Goal: Task Accomplishment & Management: Use online tool/utility

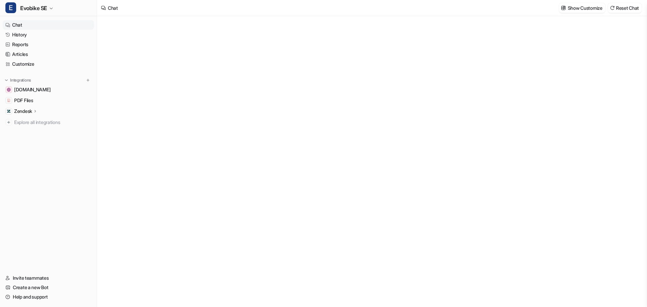
type textarea "**********"
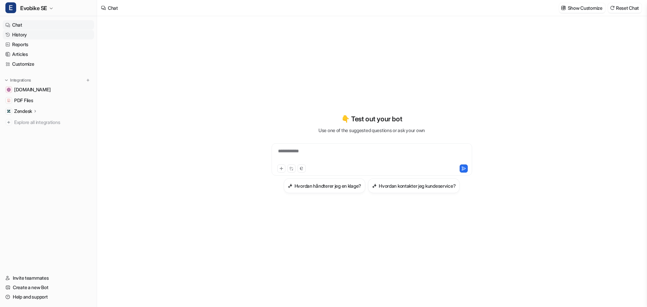
click at [16, 34] on link "History" at bounding box center [48, 34] width 91 height 9
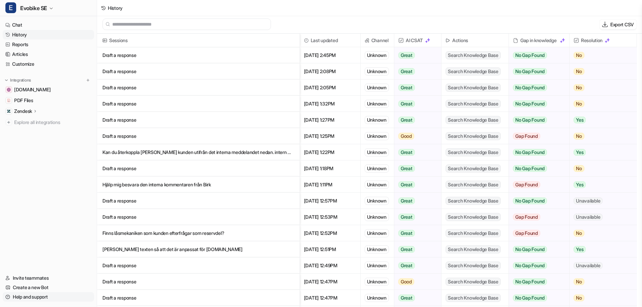
click at [26, 296] on link "Help and support" at bounding box center [48, 296] width 91 height 9
click at [35, 278] on link "Invite teammates" at bounding box center [48, 277] width 91 height 9
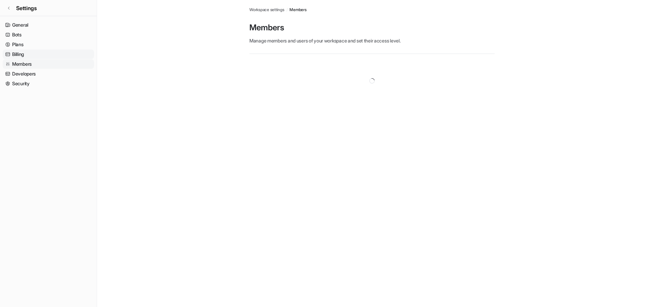
click at [25, 53] on link "Billing" at bounding box center [48, 54] width 91 height 9
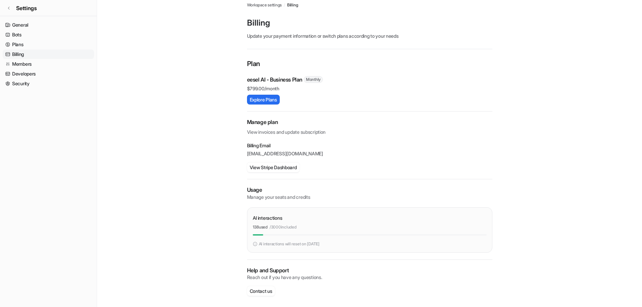
scroll to position [7, 0]
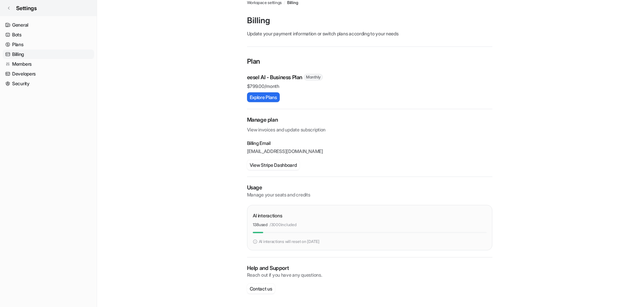
click at [11, 9] on link "Settings" at bounding box center [48, 8] width 97 height 16
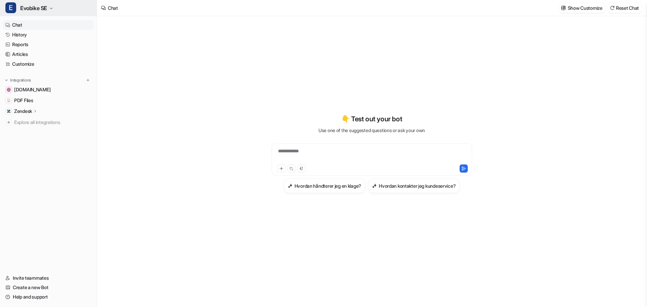
click at [41, 9] on span "Evobike SE" at bounding box center [33, 7] width 27 height 9
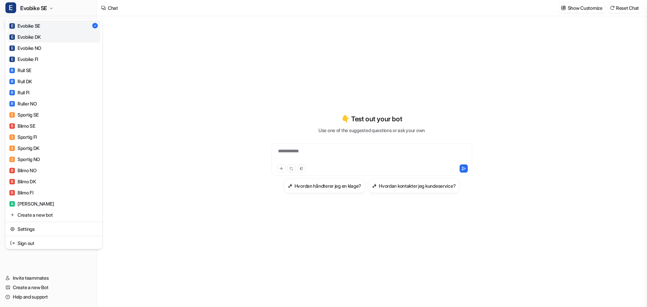
click at [30, 34] on div "E Evobike DK" at bounding box center [24, 36] width 31 height 7
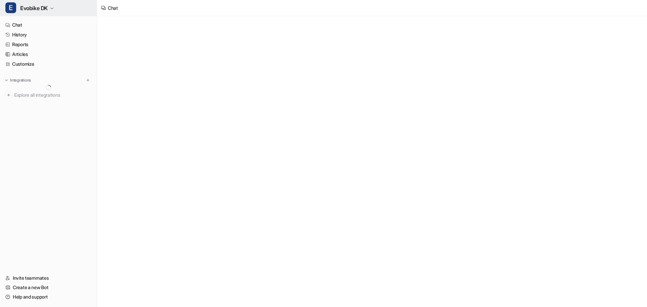
click at [33, 10] on span "Evobike DK" at bounding box center [34, 7] width 28 height 9
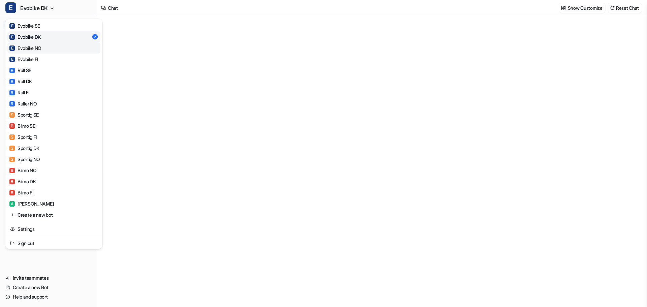
click at [25, 47] on div "E Evobike NO" at bounding box center [25, 47] width 32 height 7
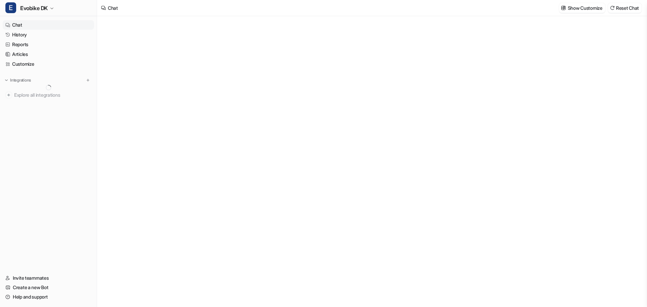
type textarea "**********"
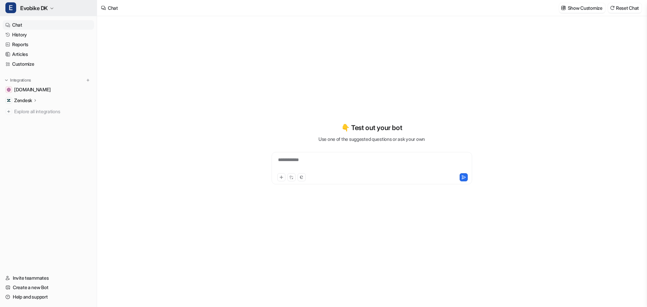
click at [29, 9] on span "Evobike DK" at bounding box center [34, 7] width 28 height 9
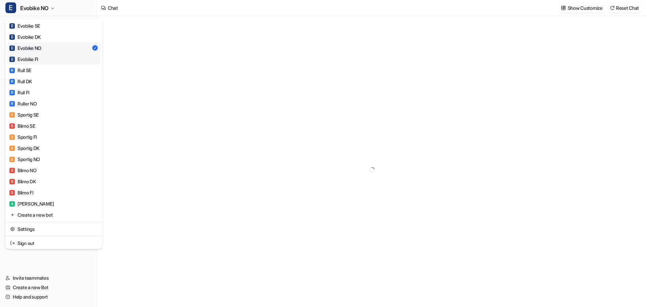
click at [29, 58] on div "E Evobike FI" at bounding box center [23, 59] width 29 height 7
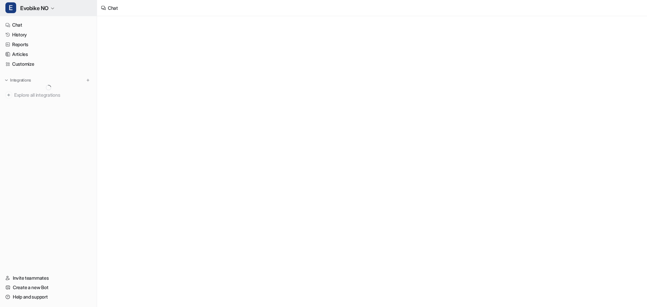
click at [37, 8] on span "Evobike NO" at bounding box center [34, 7] width 28 height 9
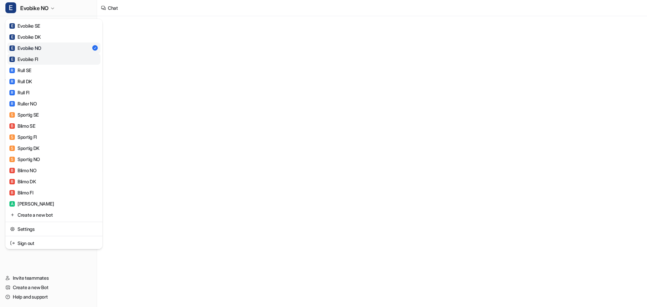
click at [44, 60] on link "E Evobike FI" at bounding box center [53, 59] width 93 height 11
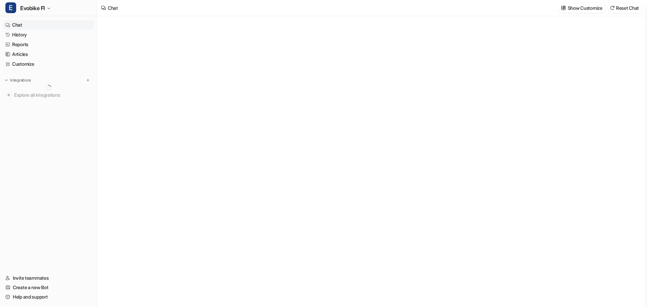
type textarea "**********"
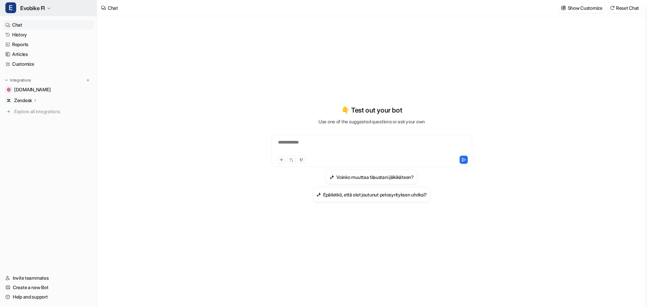
click at [30, 7] on span "Evobike FI" at bounding box center [32, 7] width 25 height 9
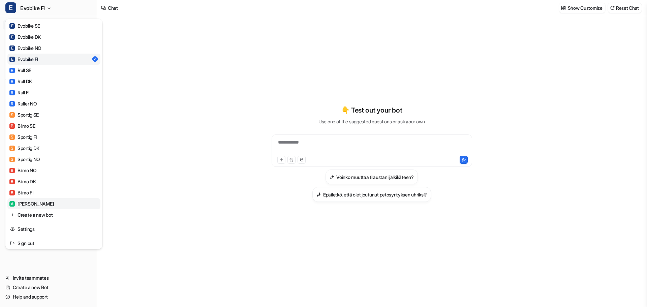
click at [23, 206] on div "A Anna" at bounding box center [31, 203] width 44 height 7
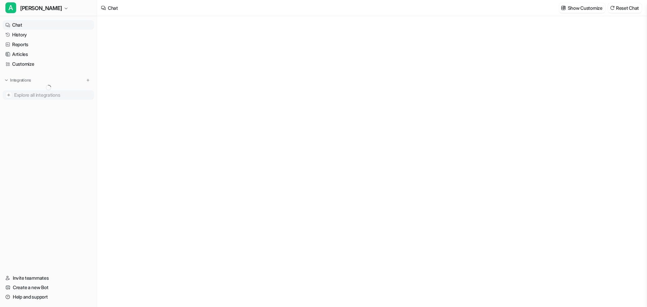
click at [20, 98] on span "Explore all integrations" at bounding box center [52, 95] width 77 height 11
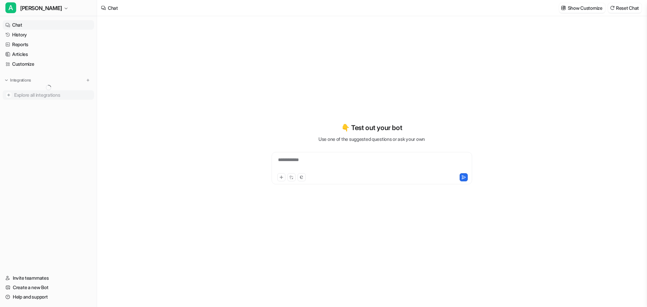
type textarea "**********"
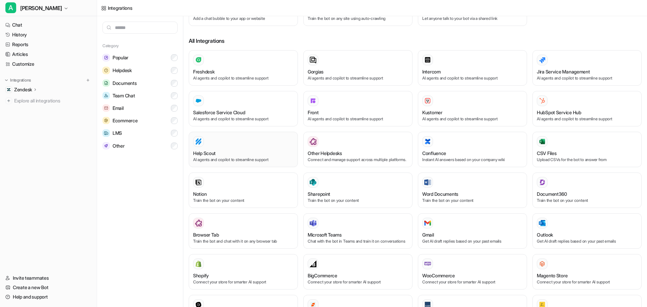
scroll to position [101, 0]
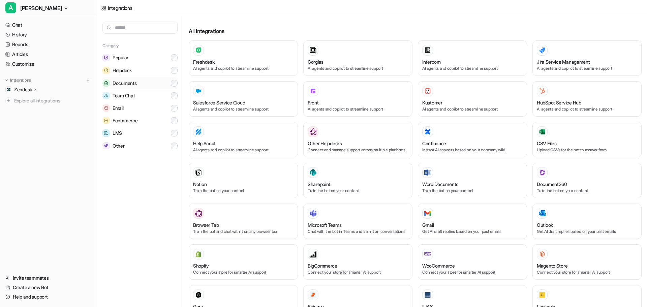
click at [121, 84] on span "Documents" at bounding box center [124, 83] width 24 height 7
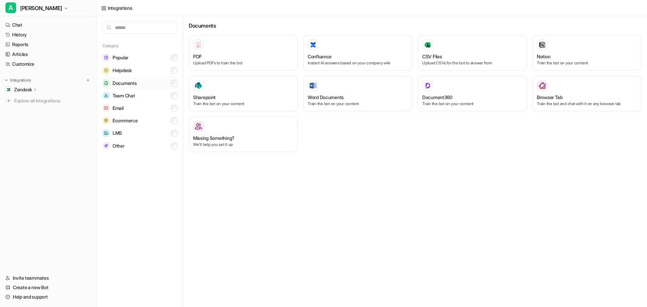
scroll to position [0, 0]
click at [20, 8] on button "A Anna" at bounding box center [48, 8] width 97 height 16
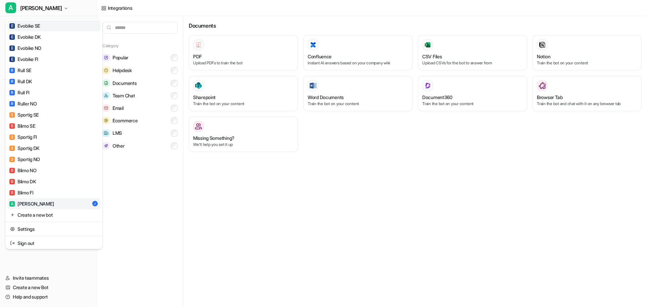
click at [29, 26] on div "E Evobike SE" at bounding box center [24, 25] width 31 height 7
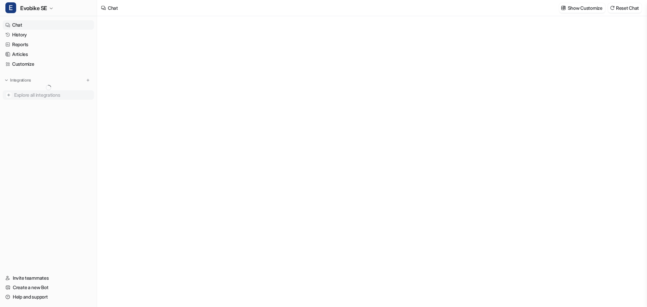
type textarea "**********"
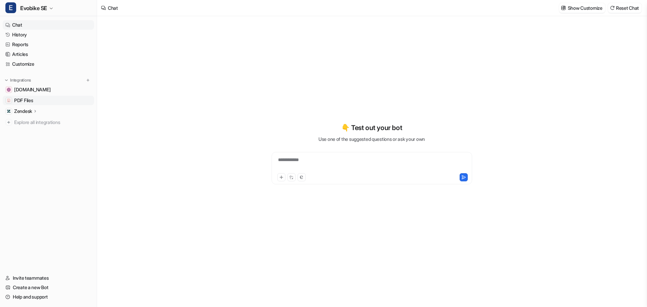
click at [26, 99] on span "PDF Files" at bounding box center [23, 100] width 19 height 7
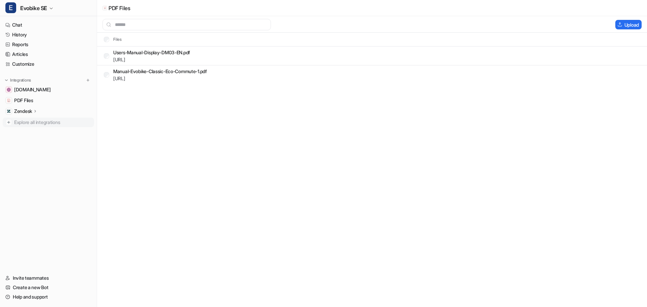
click at [17, 124] on span "Explore all integrations" at bounding box center [52, 122] width 77 height 11
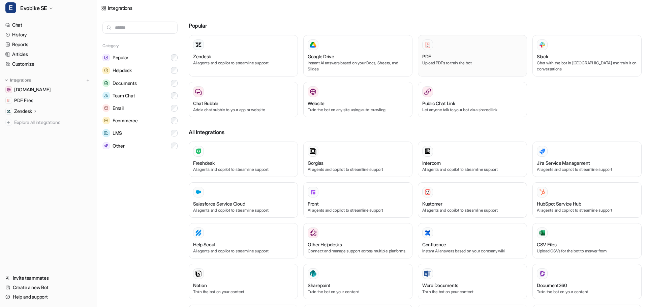
click at [435, 58] on div "PDF" at bounding box center [472, 56] width 100 height 7
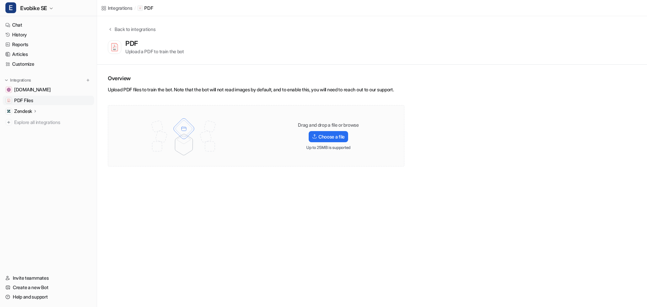
click at [24, 102] on span "PDF Files" at bounding box center [23, 100] width 19 height 7
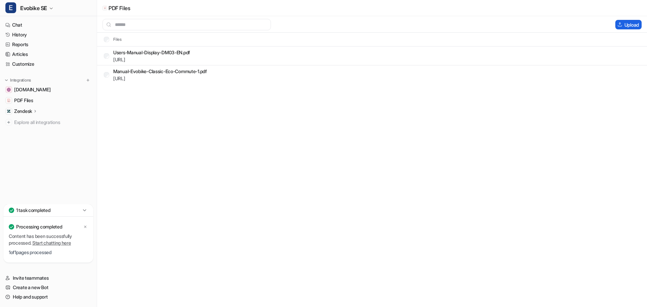
click at [619, 27] on img at bounding box center [619, 24] width 5 height 5
click at [23, 100] on span "PDF Files" at bounding box center [23, 100] width 19 height 7
click at [19, 110] on p "Zendesk" at bounding box center [23, 111] width 18 height 7
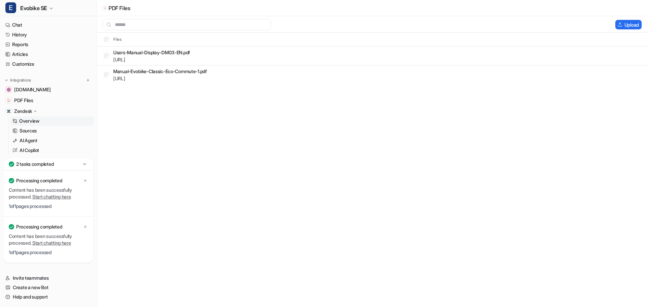
click at [22, 121] on p "Overview" at bounding box center [29, 121] width 20 height 7
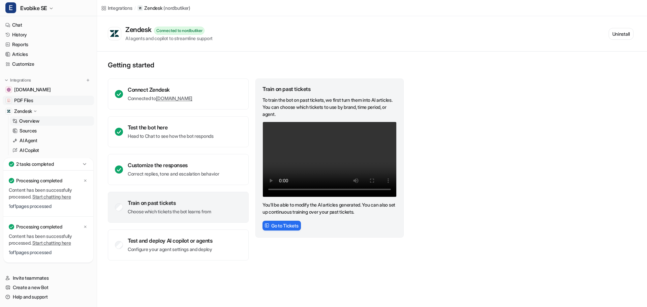
click at [19, 98] on span "PDF Files" at bounding box center [23, 100] width 19 height 7
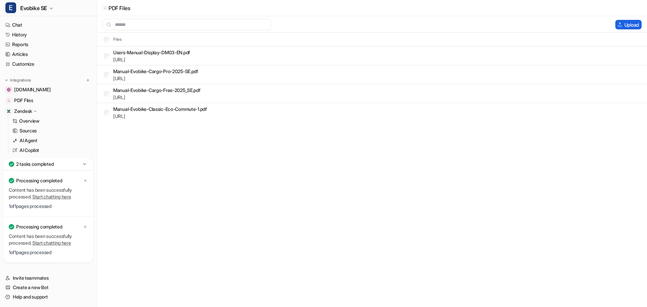
click at [627, 24] on button "Upload" at bounding box center [628, 24] width 26 height 9
click at [625, 22] on button "Upload" at bounding box center [628, 24] width 26 height 9
click at [622, 24] on button "Upload" at bounding box center [628, 24] width 26 height 9
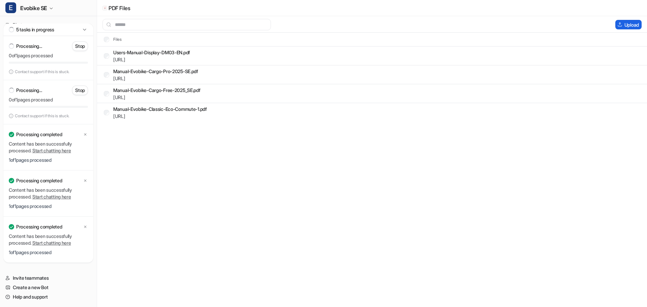
click at [628, 23] on button "Upload" at bounding box center [628, 24] width 26 height 9
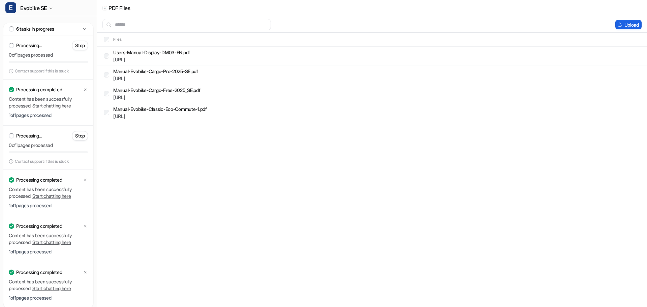
click at [626, 24] on button "Upload" at bounding box center [628, 24] width 26 height 9
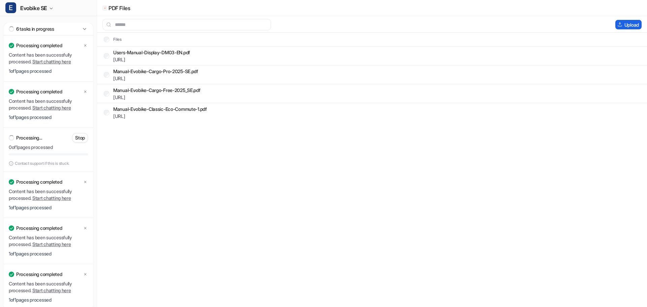
click at [624, 26] on button "Upload" at bounding box center [628, 24] width 26 height 9
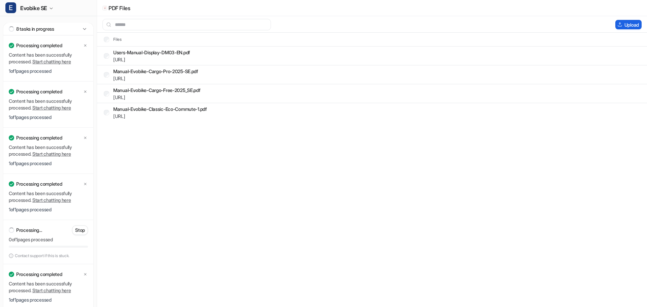
click at [629, 23] on button "Upload" at bounding box center [628, 24] width 26 height 9
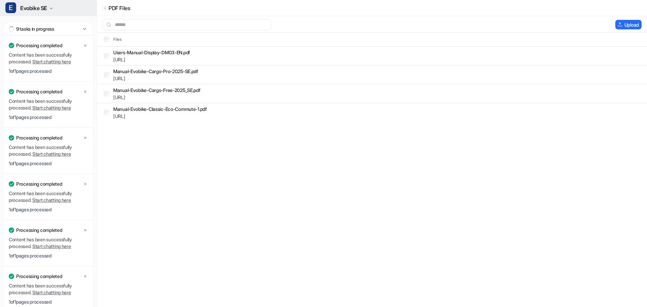
click at [27, 6] on span "Evobike SE" at bounding box center [33, 7] width 27 height 9
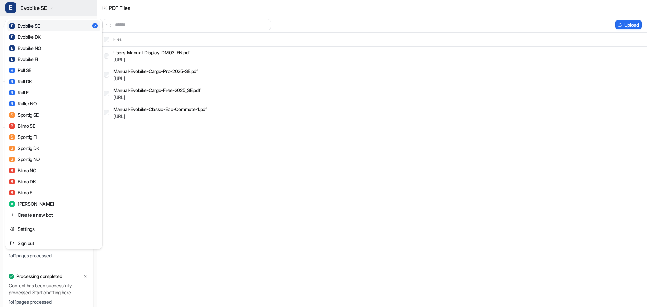
click at [27, 6] on span "Evobike SE" at bounding box center [33, 7] width 27 height 9
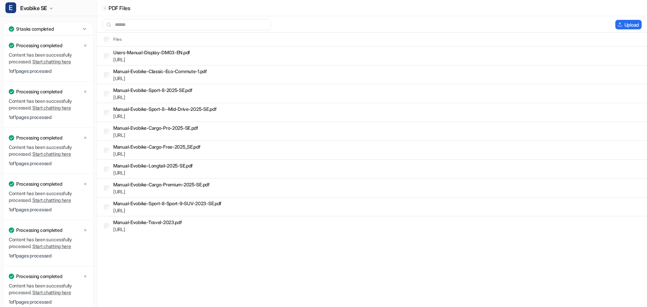
click at [85, 28] on icon at bounding box center [84, 29] width 7 height 7
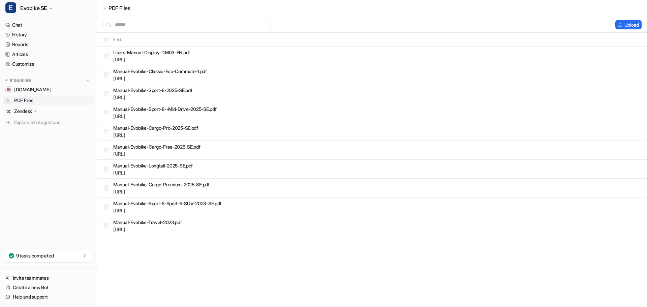
click at [21, 100] on span "PDF Files" at bounding box center [23, 100] width 19 height 7
click at [18, 114] on p "Zendesk" at bounding box center [23, 111] width 18 height 7
click at [22, 120] on p "Overview" at bounding box center [29, 121] width 20 height 7
click at [28, 121] on p "Overview" at bounding box center [29, 121] width 20 height 7
click at [20, 92] on span "[DOMAIN_NAME]" at bounding box center [32, 89] width 36 height 7
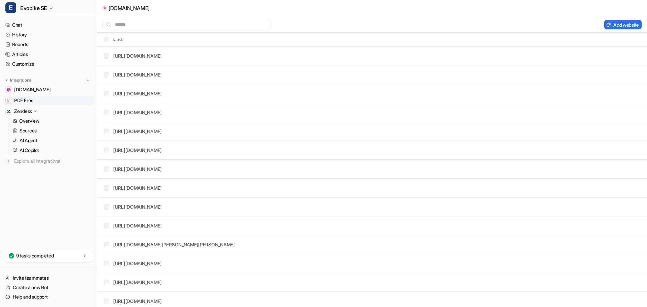
click at [19, 100] on span "PDF Files" at bounding box center [23, 100] width 19 height 7
click at [25, 100] on span "PDF Files" at bounding box center [23, 100] width 19 height 7
click at [19, 33] on link "History" at bounding box center [48, 34] width 91 height 9
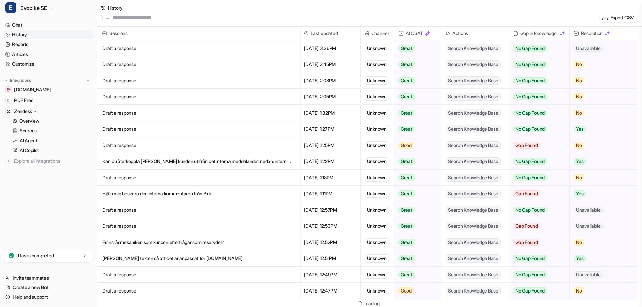
scroll to position [8, 0]
click at [28, 99] on span "PDF Files" at bounding box center [23, 100] width 19 height 7
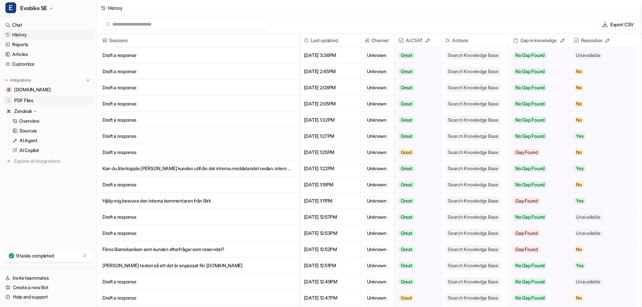
scroll to position [1, 0]
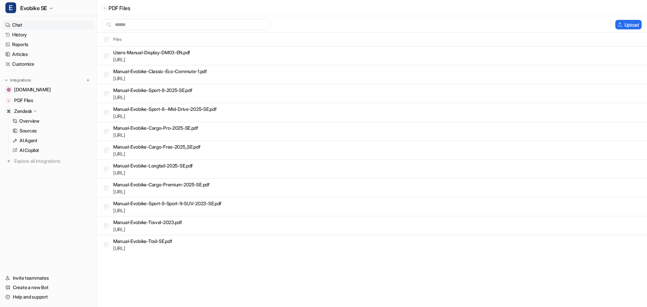
click at [20, 26] on link "Chat" at bounding box center [48, 24] width 91 height 9
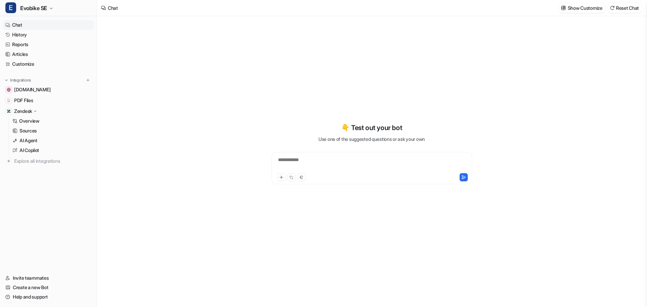
type textarea "**********"
click at [308, 162] on div "**********" at bounding box center [371, 163] width 197 height 15
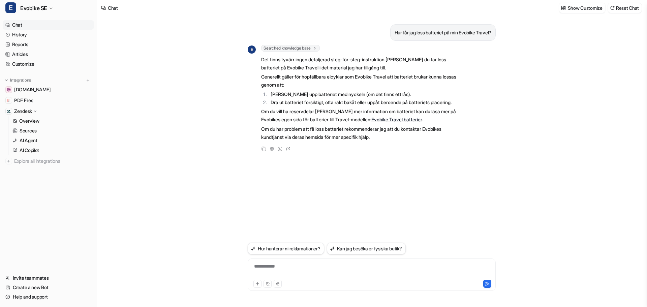
click at [22, 27] on link "Chat" at bounding box center [48, 24] width 91 height 9
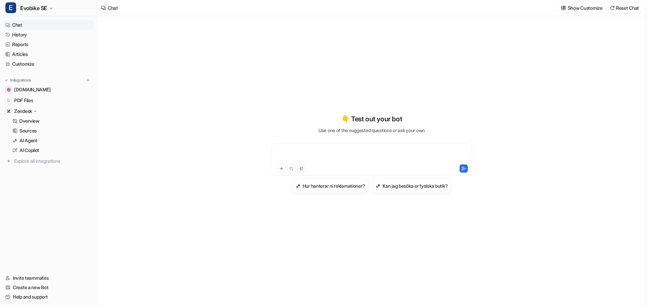
click at [301, 151] on div at bounding box center [371, 155] width 197 height 15
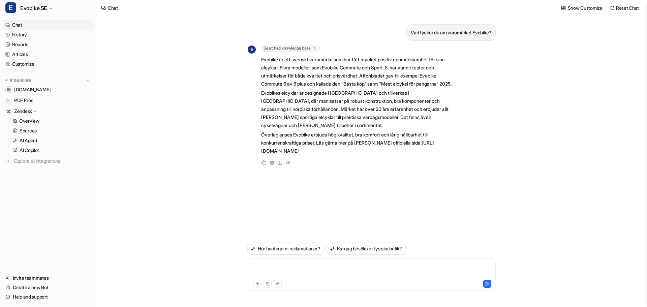
click at [263, 264] on div at bounding box center [371, 270] width 245 height 15
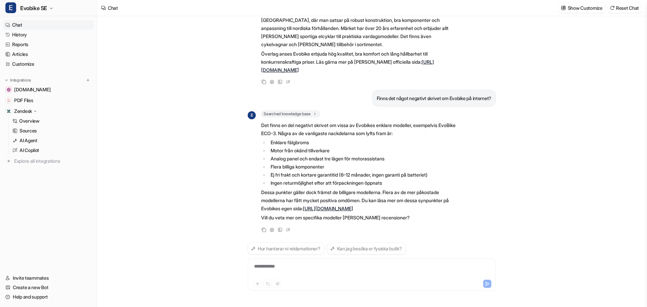
scroll to position [90, 0]
click at [268, 265] on div "**********" at bounding box center [371, 270] width 245 height 15
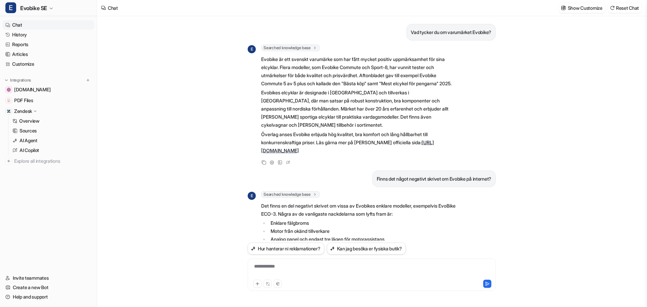
scroll to position [0, 0]
click at [19, 34] on link "History" at bounding box center [48, 34] width 91 height 9
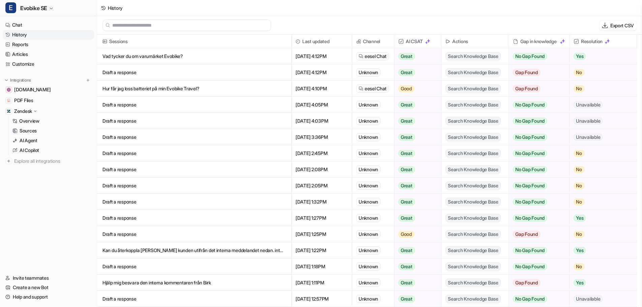
click at [185, 53] on p "Vad tycker du om varumärket Evobike?" at bounding box center [193, 56] width 183 height 16
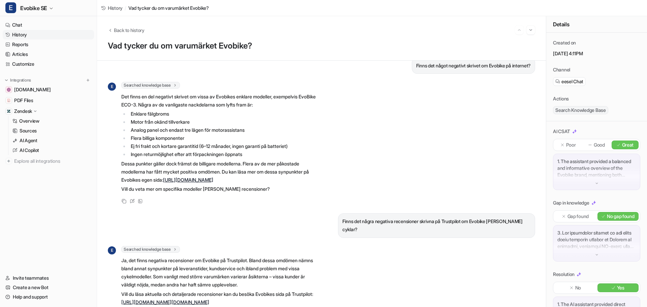
scroll to position [198, 0]
